Goal: Obtain resource: Download file/media

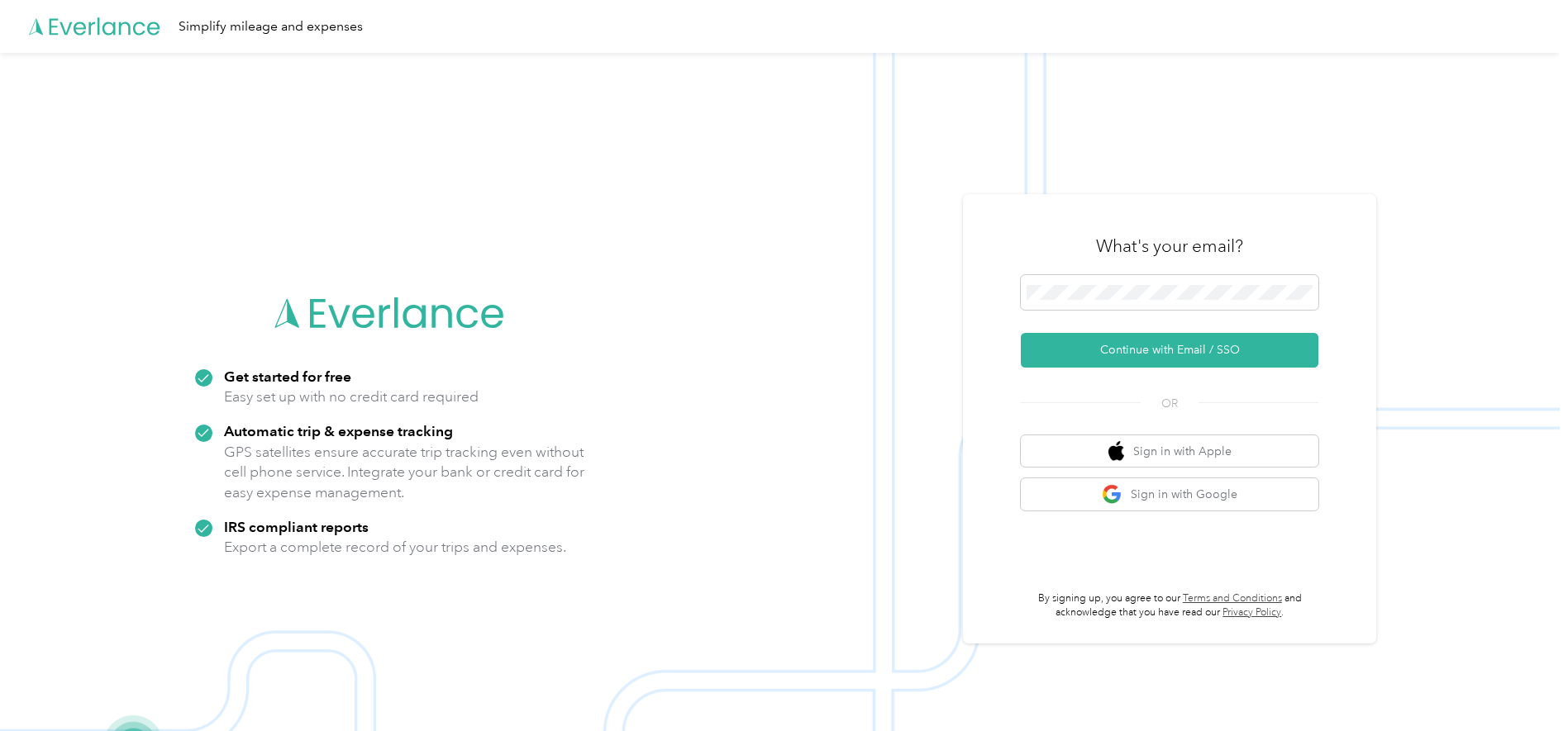
click at [977, 254] on div "What's your email? Continue with Email / SSO OR Sign in with Apple Sign in with…" at bounding box center [1170, 419] width 413 height 450
click at [1050, 340] on button "Continue with Email / SSO" at bounding box center [1170, 350] width 298 height 35
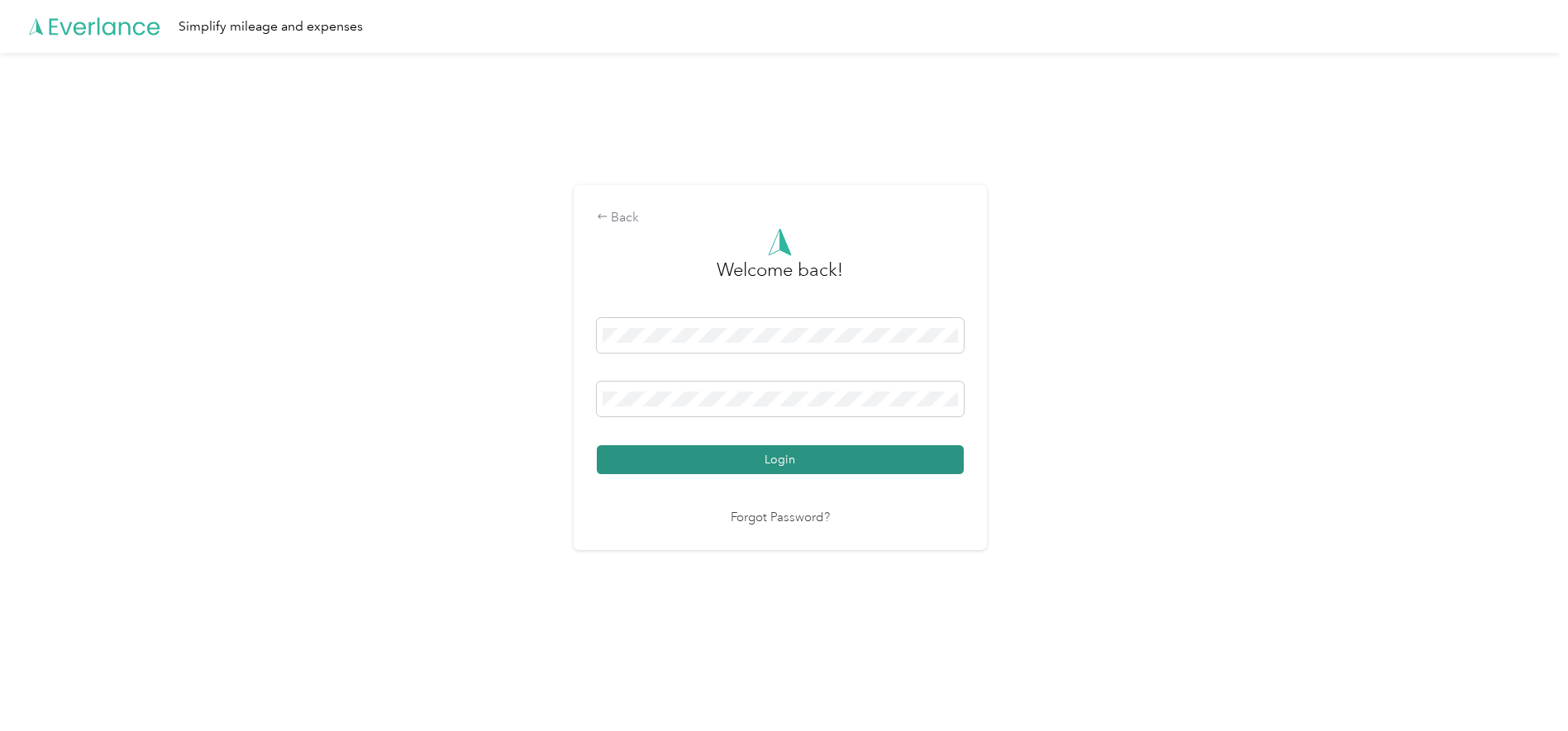
click at [851, 459] on button "Login" at bounding box center [780, 459] width 367 height 29
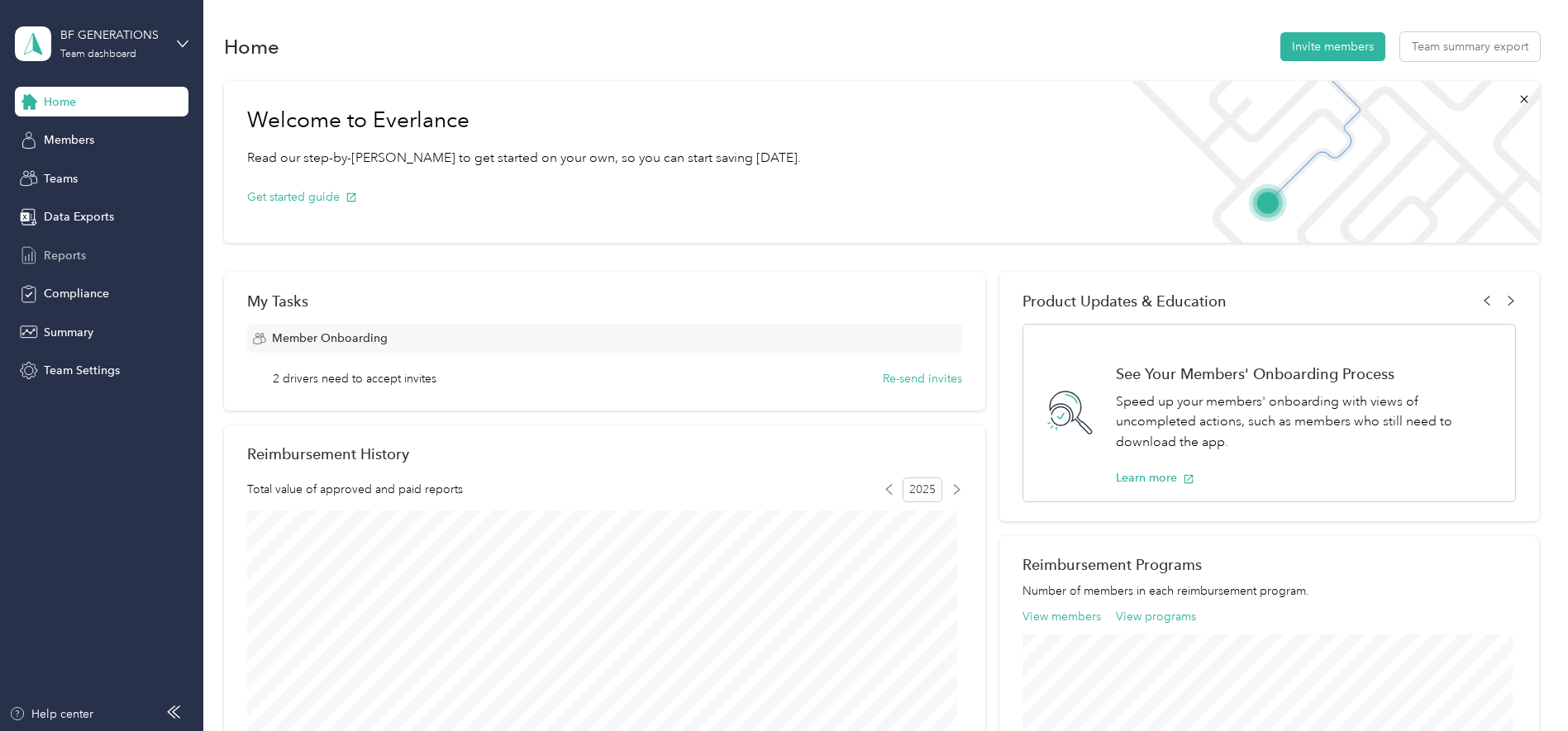
click at [99, 255] on div "Reports" at bounding box center [101, 255] width 173 height 30
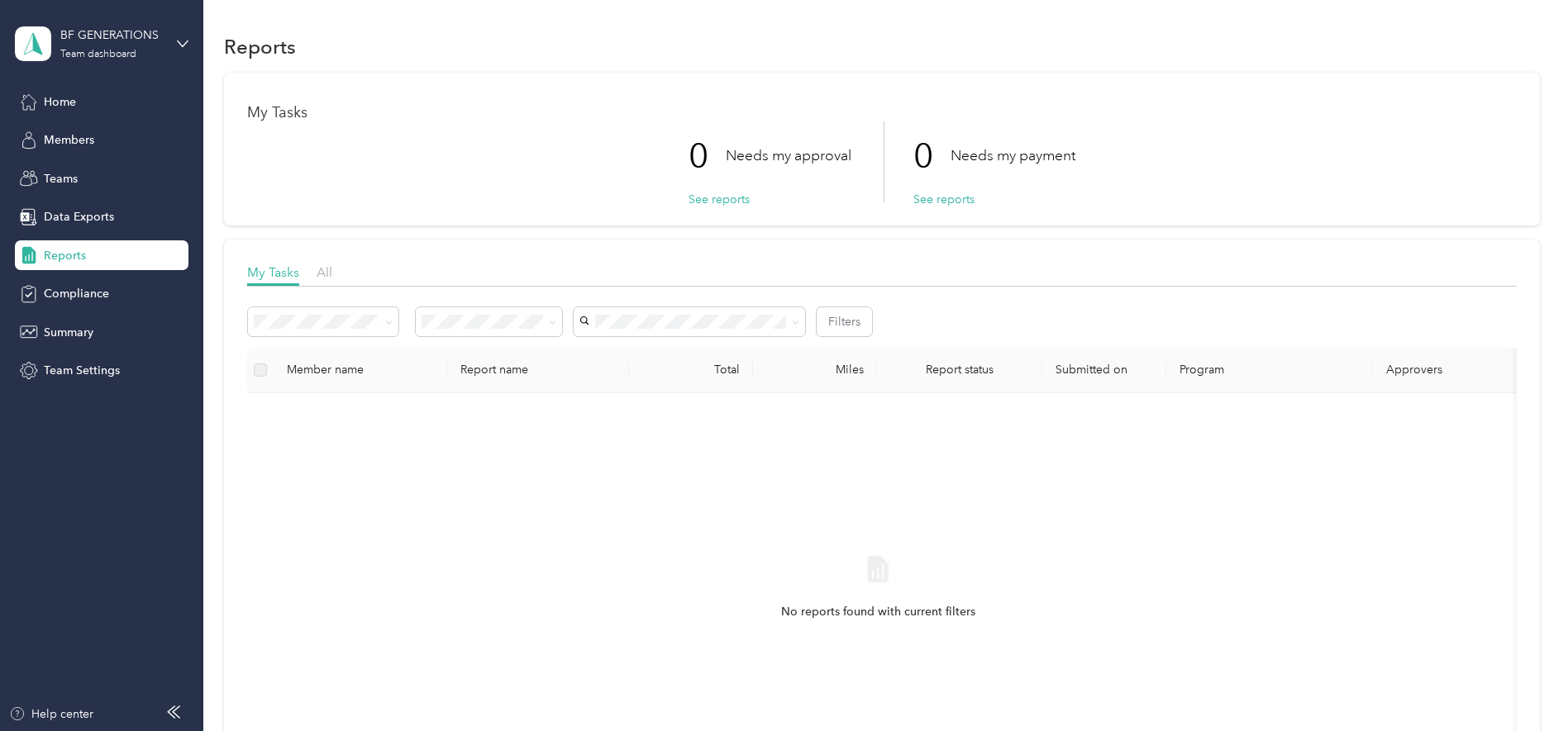
click at [336, 269] on div "My Tasks All" at bounding box center [882, 274] width 1270 height 24
click at [336, 273] on div "My Tasks All" at bounding box center [882, 274] width 1270 height 24
click at [320, 274] on span "All" at bounding box center [324, 273] width 16 height 16
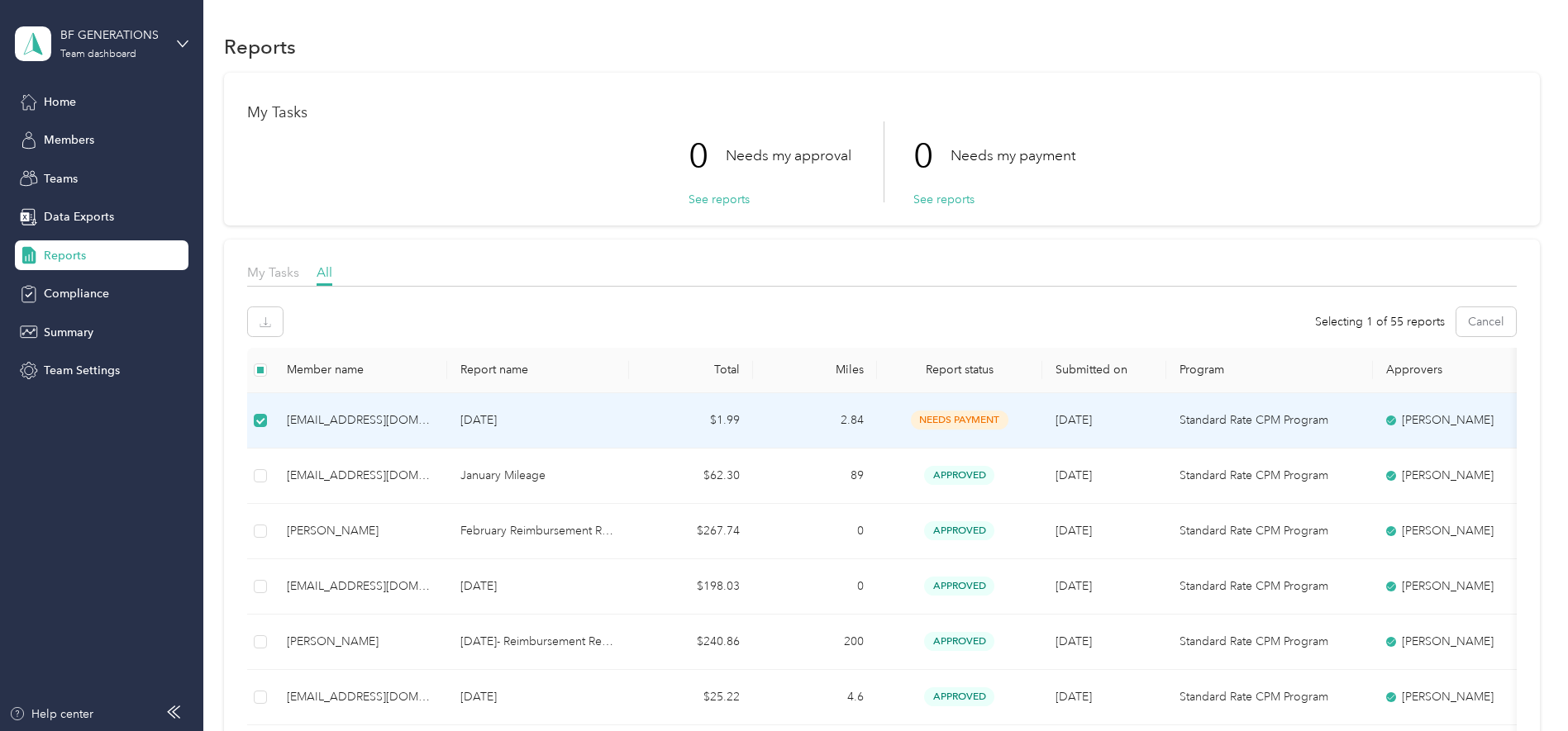
click at [1386, 420] on icon at bounding box center [1391, 420] width 10 height 10
click at [995, 421] on span "needs payment" at bounding box center [959, 420] width 97 height 19
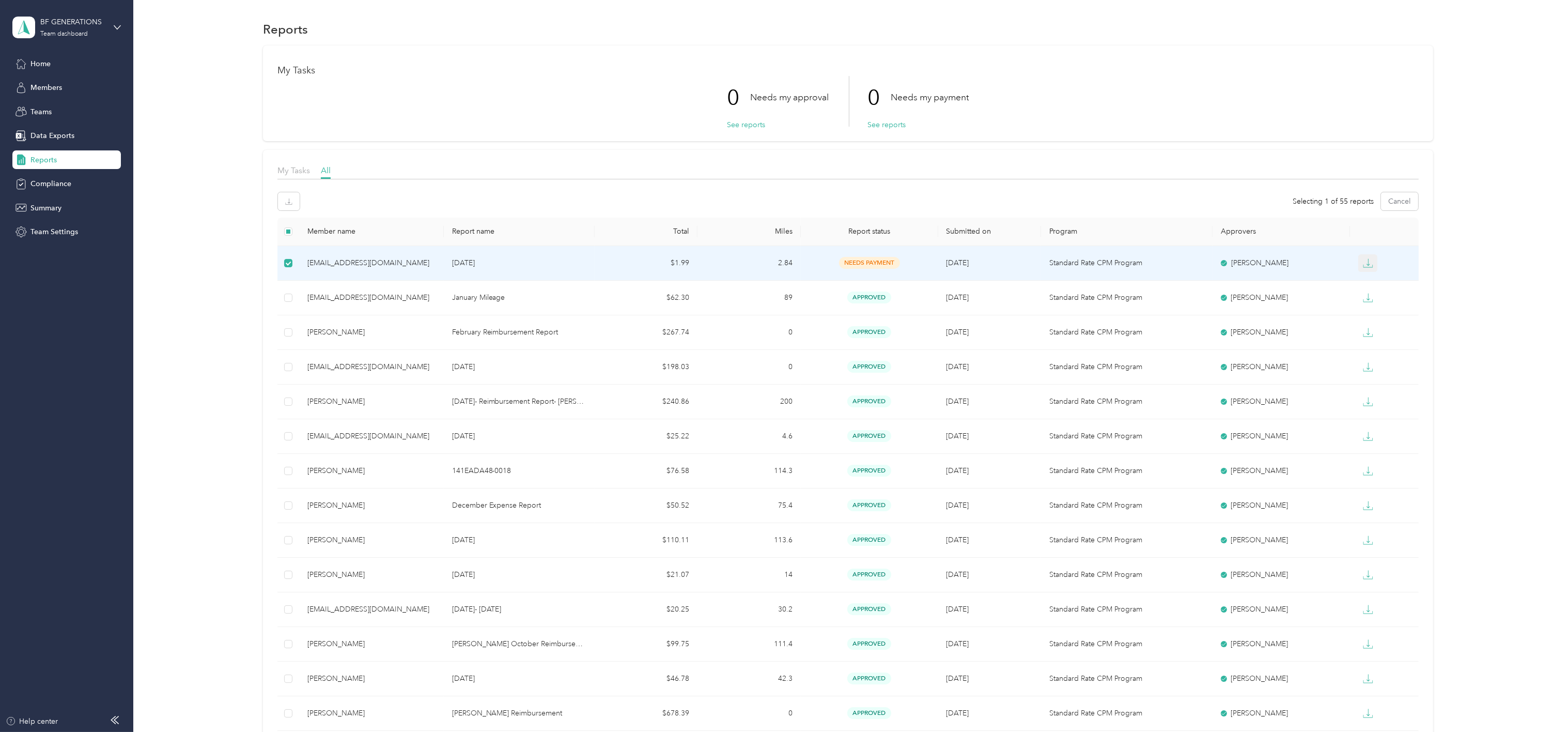
click at [979, 261] on icon "button" at bounding box center [1368, 263] width 10 height 10
click at [979, 283] on div "PDF" at bounding box center [1368, 283] width 22 height 11
drag, startPoint x: 1474, startPoint y: 26, endPoint x: 1498, endPoint y: 35, distance: 25.6
click at [979, 35] on p "Success! Check your inbox for the report in the file 711C57A2-0001.pdf!" at bounding box center [1467, 33] width 132 height 38
drag, startPoint x: 1498, startPoint y: 35, endPoint x: 1441, endPoint y: 52, distance: 59.5
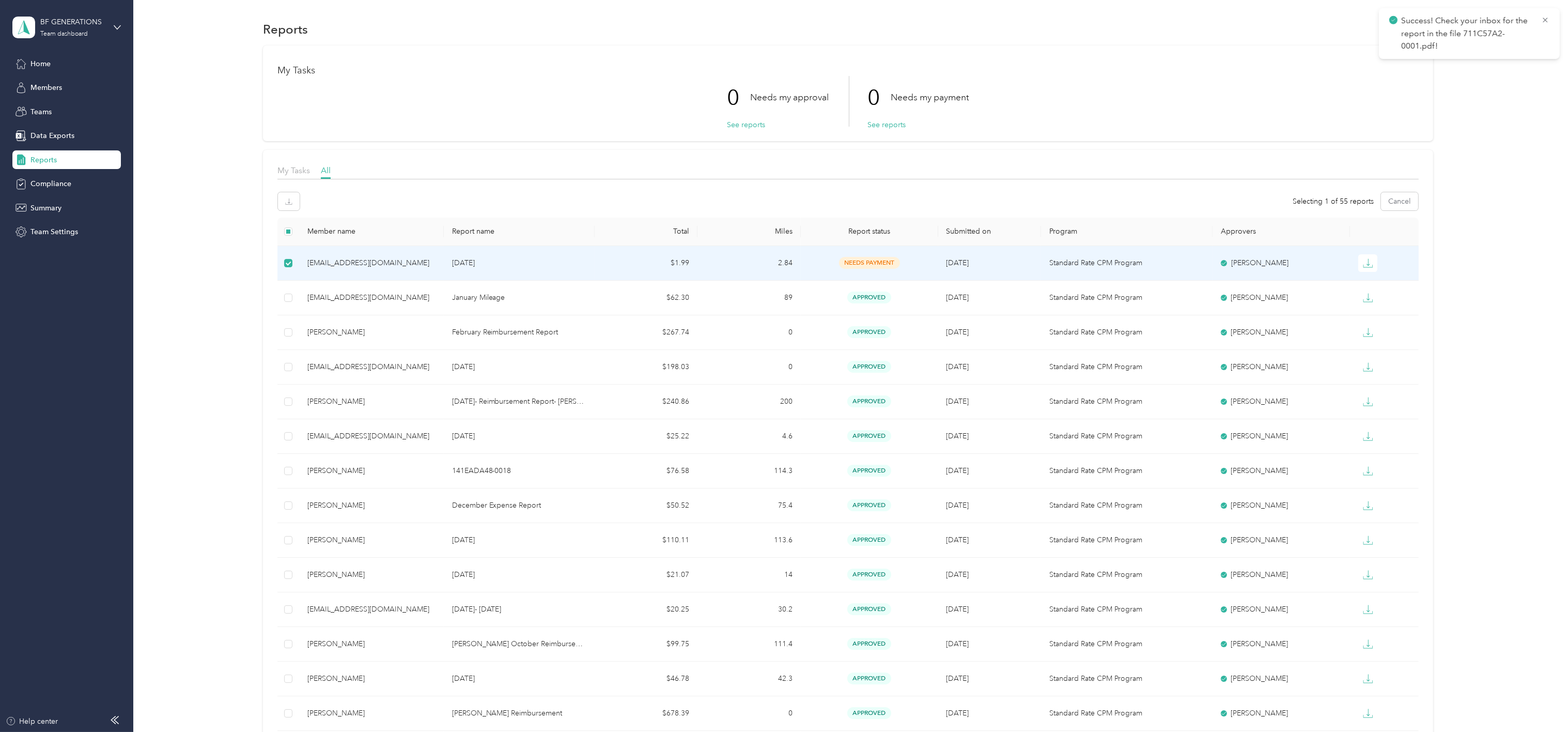
click at [979, 52] on p "Success! Check your inbox for the report in the file 711C57A2-0001.pdf!" at bounding box center [1467, 33] width 132 height 38
click at [979, 69] on h1 "My Tasks" at bounding box center [848, 71] width 1141 height 11
